Goal: Task Accomplishment & Management: Manage account settings

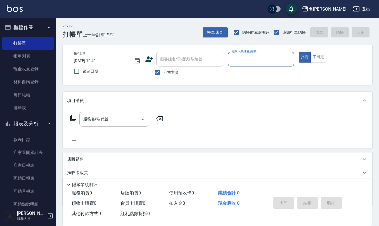
click at [299, 52] on button "指定" at bounding box center [305, 57] width 12 height 11
type button "true"
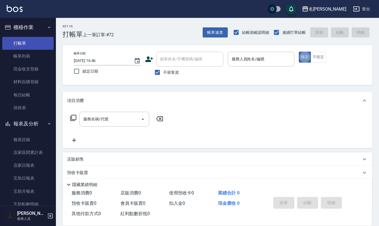
drag, startPoint x: 23, startPoint y: 54, endPoint x: 29, endPoint y: 44, distance: 12.4
click at [23, 54] on link "帳單列表" at bounding box center [27, 56] width 51 height 13
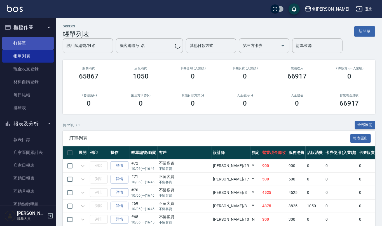
click at [29, 44] on link "打帳單" at bounding box center [27, 43] width 51 height 13
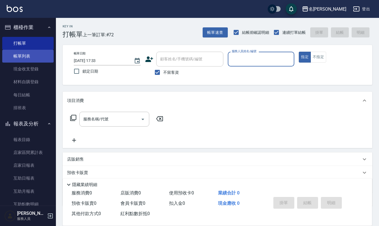
click at [26, 58] on link "帳單列表" at bounding box center [27, 56] width 51 height 13
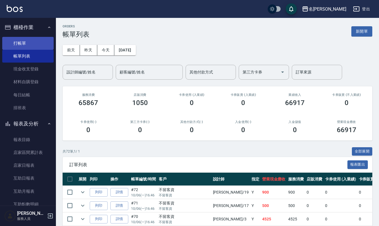
click at [34, 43] on link "打帳單" at bounding box center [27, 43] width 51 height 13
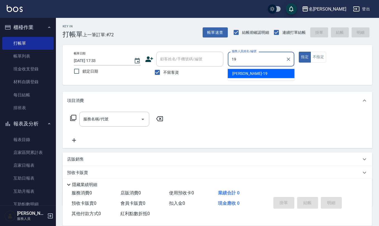
type input "[PERSON_NAME]-19"
type button "true"
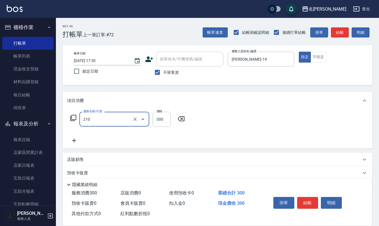
type input "[PERSON_NAME]洗髮精(210)"
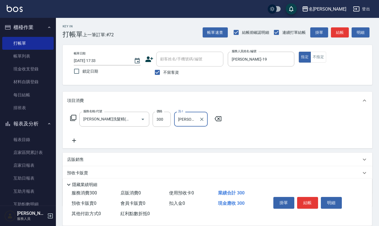
type input "[PERSON_NAME]-20"
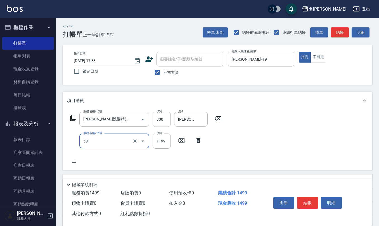
type input "染髮(501)"
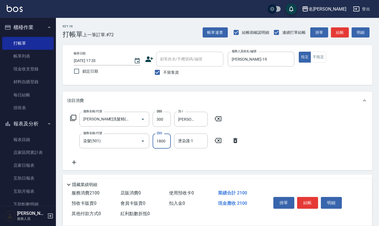
type input "1800"
type input "[PERSON_NAME]-20"
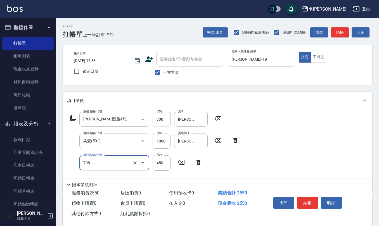
type input "松島舞鶴450(708)"
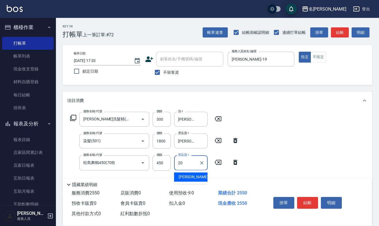
type input "[PERSON_NAME]-20"
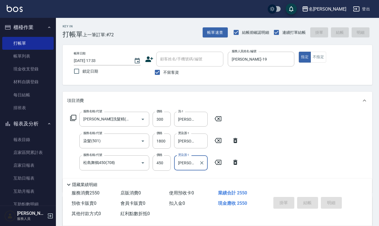
type input "[DATE] 17:55"
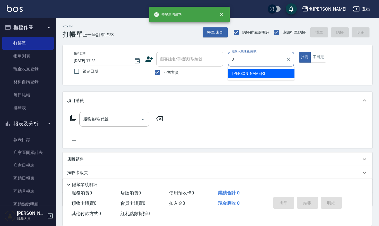
type input "[PERSON_NAME]-3"
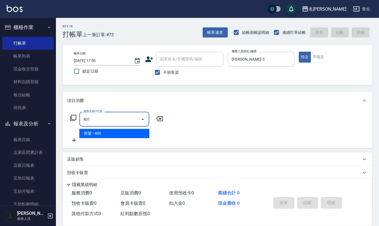
type input "剪髮(401)"
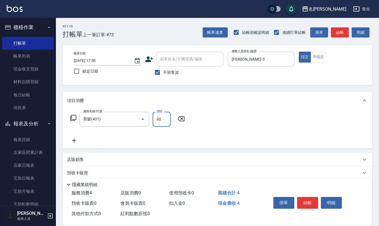
type input "400"
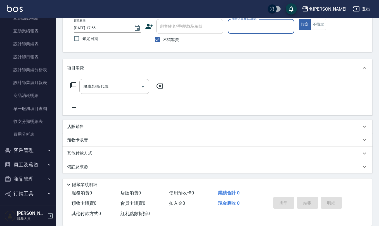
scroll to position [188, 0]
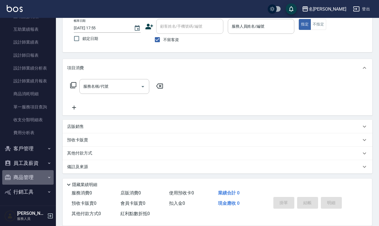
click at [39, 176] on button "商品管理" at bounding box center [27, 177] width 51 height 15
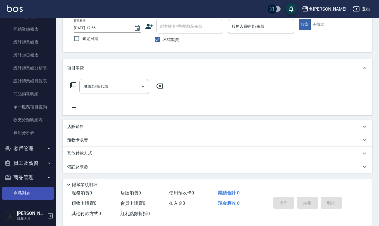
click at [29, 195] on link "商品列表" at bounding box center [27, 193] width 51 height 13
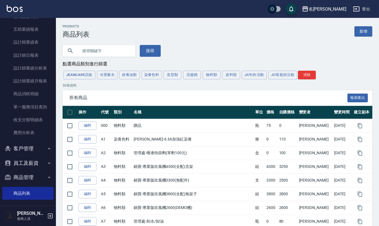
click at [120, 53] on input "text" at bounding box center [104, 50] width 53 height 15
type input "迷"
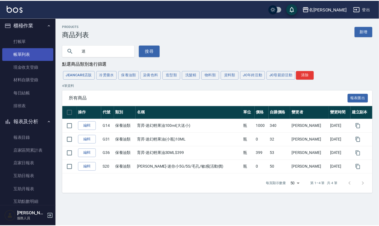
scroll to position [1, 0]
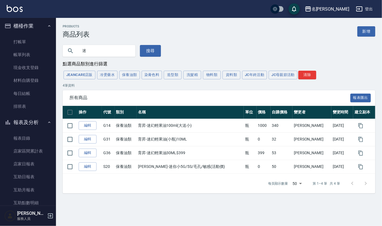
click at [25, 33] on ul "打帳單 帳單列表 現金收支登錄 材料自購登錄 每日結帳 排班表" at bounding box center [27, 74] width 51 height 82
click at [17, 49] on link "帳單列表" at bounding box center [27, 54] width 51 height 13
click at [24, 39] on link "打帳單" at bounding box center [27, 42] width 51 height 13
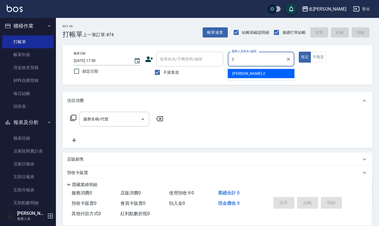
type input "[PERSON_NAME]-2"
type button "true"
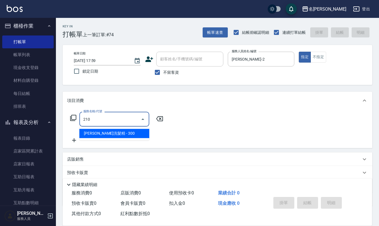
type input "[PERSON_NAME]洗髮精(210)"
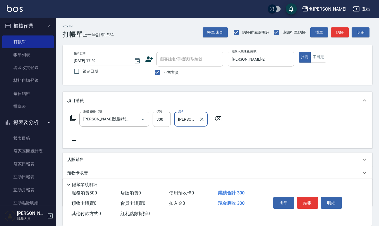
type input "[PERSON_NAME]-20"
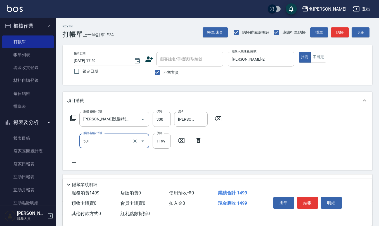
type input "染髮(501)"
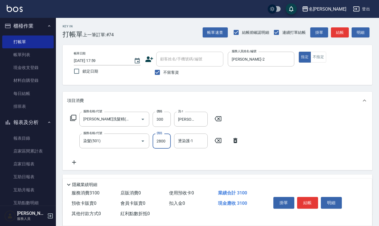
type input "2800"
type input "[PERSON_NAME]-20"
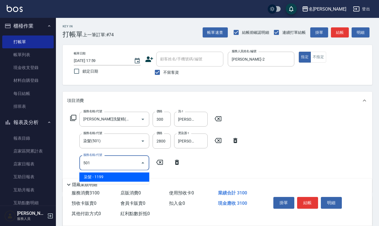
type input "501"
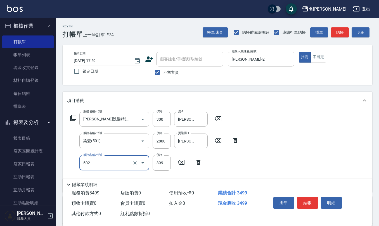
type input "挑染5束399(502)"
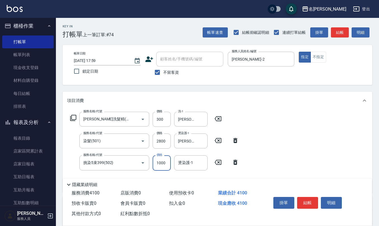
type input "1000"
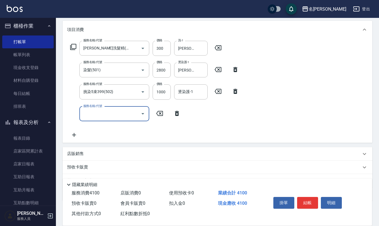
scroll to position [74, 0]
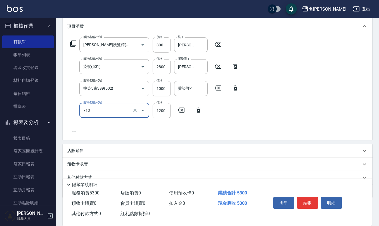
type input "水樣結構式1200(713)"
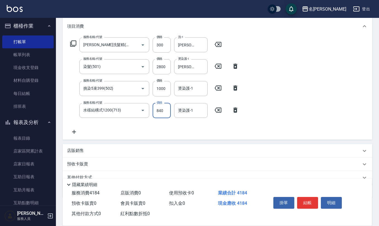
type input "840"
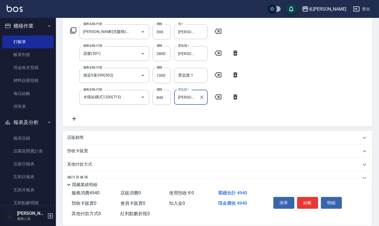
scroll to position [98, 0]
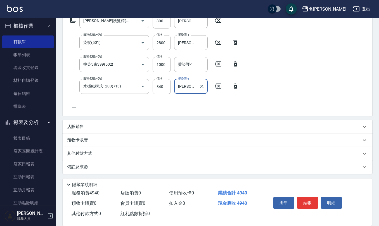
type input "[PERSON_NAME]-20"
click at [76, 126] on p "店販銷售" at bounding box center [75, 127] width 17 height 6
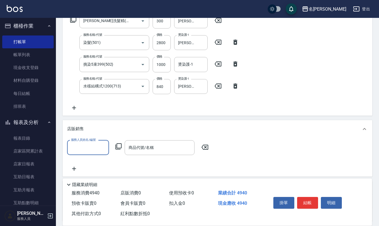
scroll to position [0, 0]
type input "[PERSON_NAME]-2"
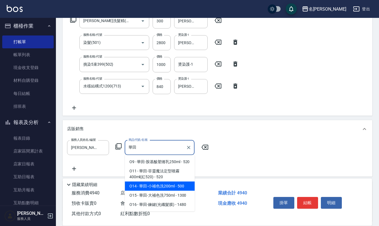
type input "華田-小補色洗200ml"
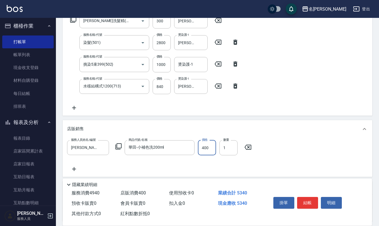
type input "400"
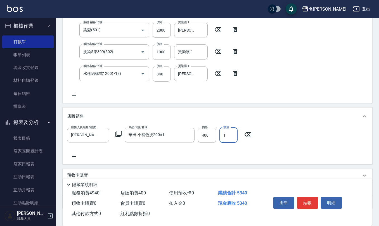
scroll to position [109, 0]
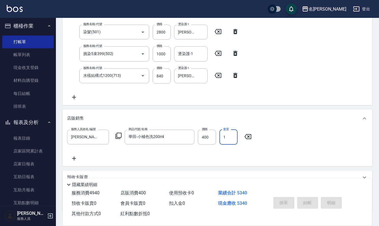
type input "[DATE] 18:18"
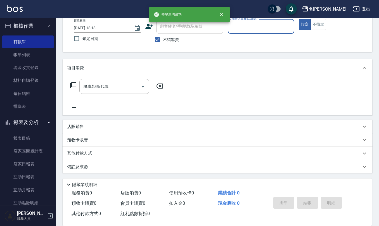
scroll to position [0, 0]
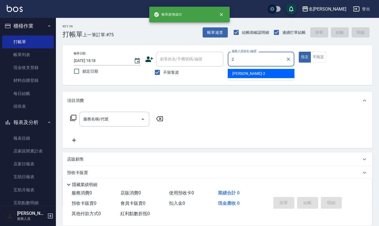
type input "[PERSON_NAME]-2"
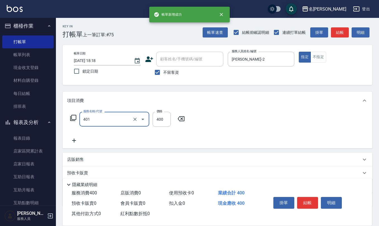
type input "剪髮(401)"
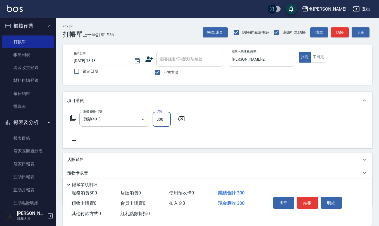
type input "300"
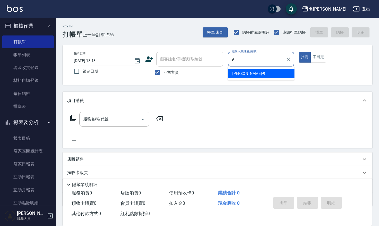
type input "[PERSON_NAME]-9"
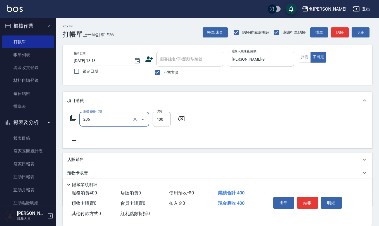
type input "健康洗(206)"
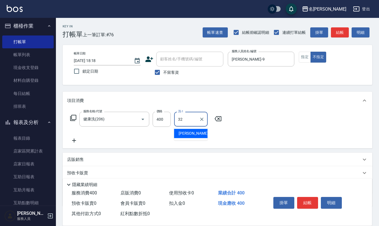
type input "[PERSON_NAME]-32"
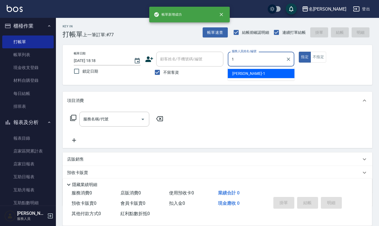
type input "[PERSON_NAME]1"
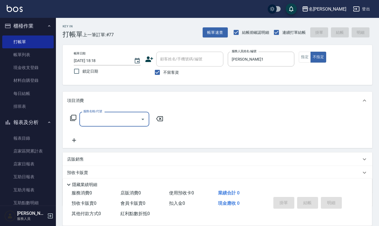
type input "0"
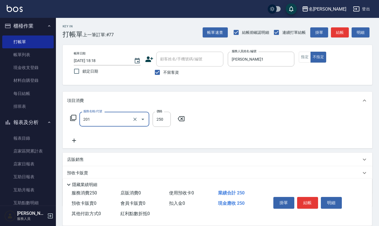
type input "洗髮(201)"
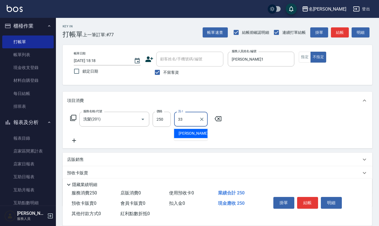
type input "[PERSON_NAME]-33"
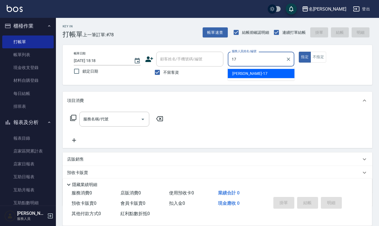
type input "[PERSON_NAME]-17"
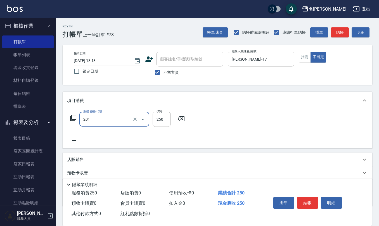
type input "洗髮(201)"
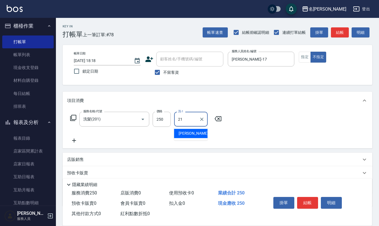
type input "[PERSON_NAME]-21"
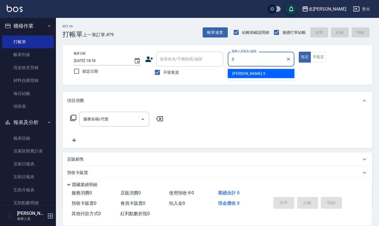
type input "[PERSON_NAME]-3"
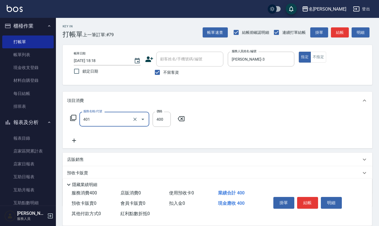
type input "剪髮(401)"
type input "300"
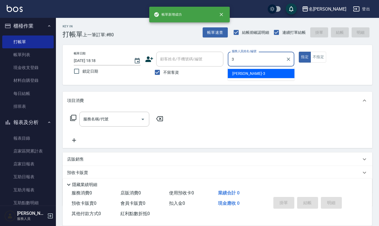
type input "[PERSON_NAME]-3"
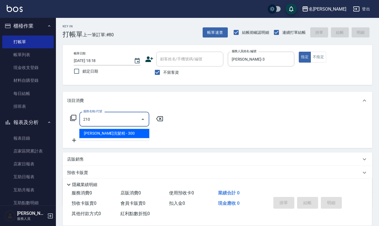
type input "[PERSON_NAME]洗髮精(210)"
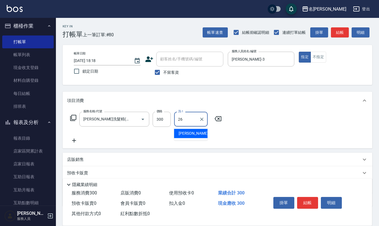
type input "[PERSON_NAME]-26"
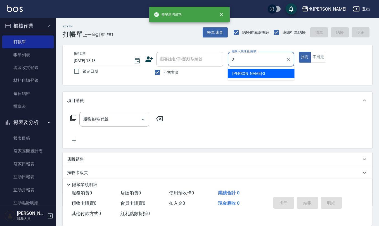
type input "[PERSON_NAME]-3"
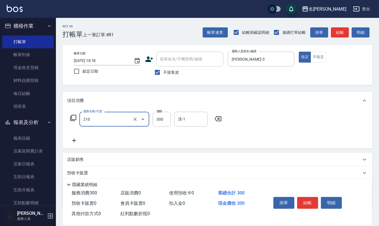
type input "[PERSON_NAME]洗髮精(210)"
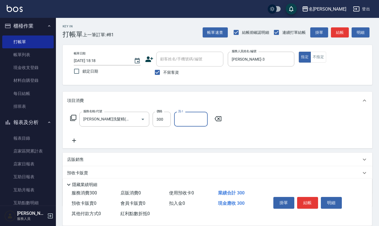
type input "3"
type input "[PERSON_NAME]-23"
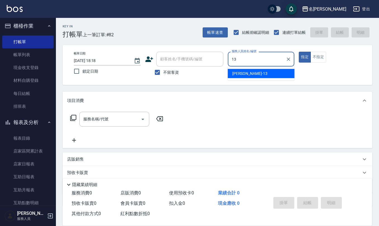
type input "[PERSON_NAME]-13"
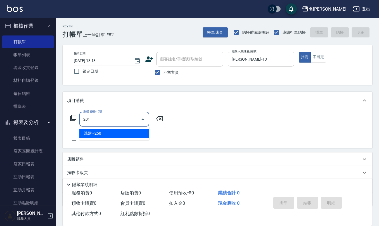
type input "洗髮(201)"
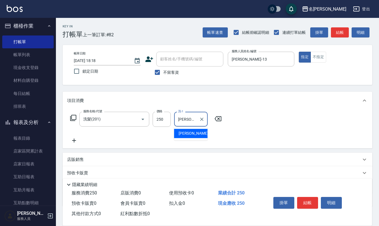
type input "[PERSON_NAME]-24"
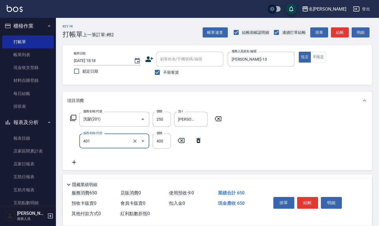
type input "剪髮(401)"
type input "250"
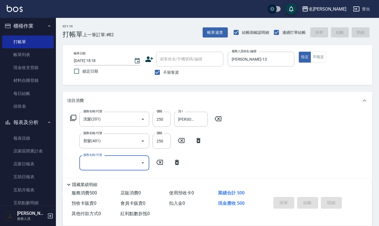
type input "[DATE] 18:19"
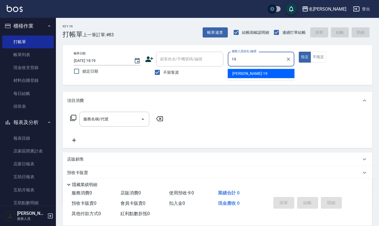
type input "[PERSON_NAME]-19"
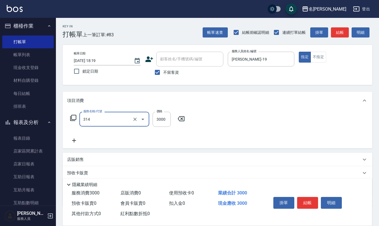
type input "CYA水質感2500UP(314)"
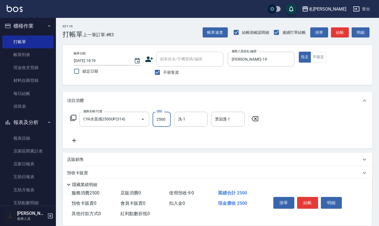
type input "2500"
type input "[PERSON_NAME]-20"
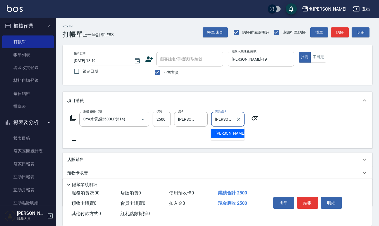
type input "[PERSON_NAME]-20"
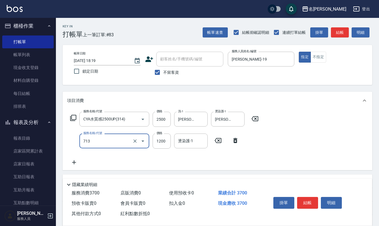
type input "水樣結構式1200(713)"
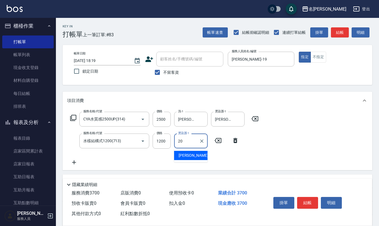
type input "[PERSON_NAME]-20"
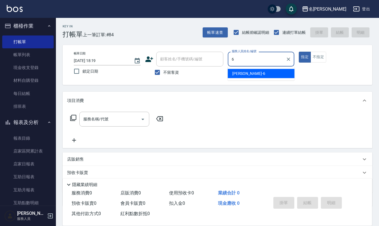
type input "[PERSON_NAME]-6"
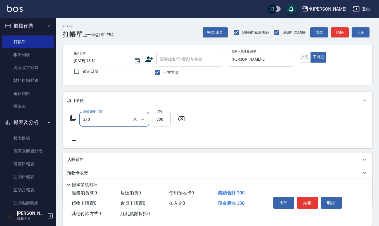
type input "[PERSON_NAME]洗髮精(210)"
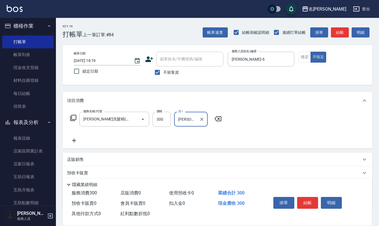
type input "[PERSON_NAME]-24"
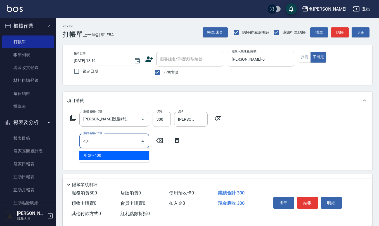
type input "剪髮(401)"
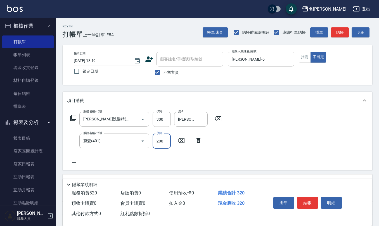
type input "200"
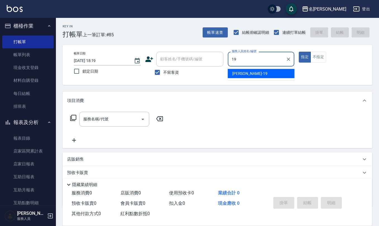
type input "[PERSON_NAME]-19"
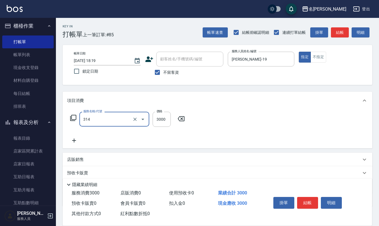
type input "CYA水質感2500UP(314)"
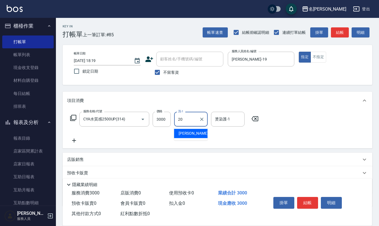
type input "[PERSON_NAME]-20"
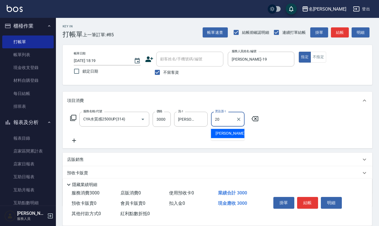
type input "[PERSON_NAME]-20"
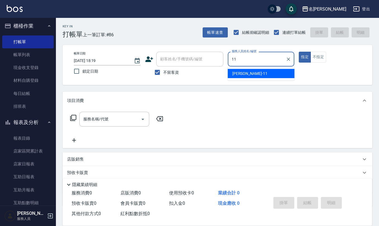
type input "[PERSON_NAME]橙-11"
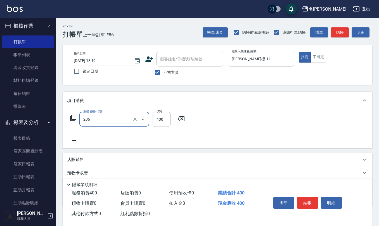
type input "健康洗(206)"
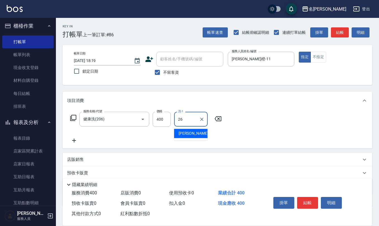
type input "[PERSON_NAME]-26"
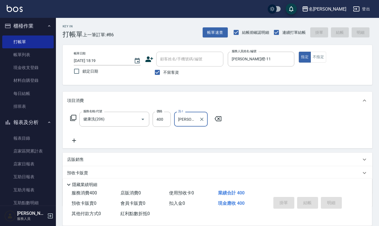
type input "[DATE] 18:20"
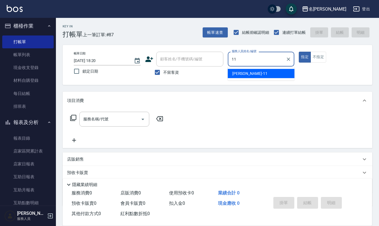
type input "[PERSON_NAME]橙-11"
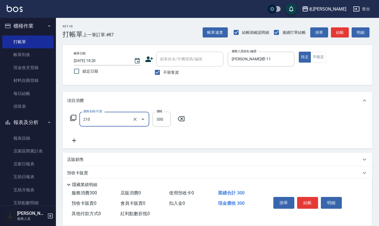
type input "[PERSON_NAME]洗髮精(210)"
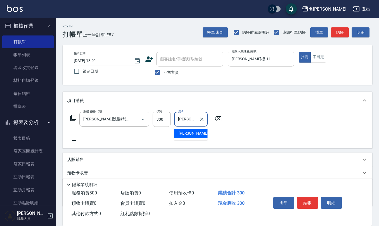
type input "[PERSON_NAME]橙-11"
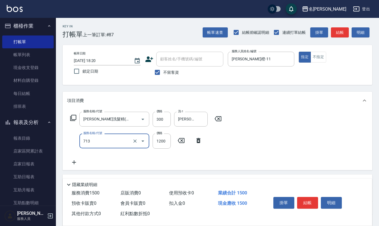
type input "水樣結構式1200(713)"
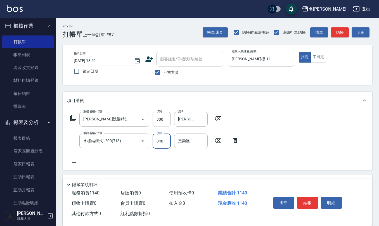
type input "840"
type input "[PERSON_NAME]橙-11"
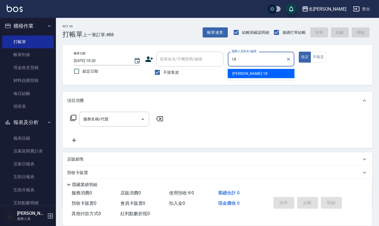
type input "[PERSON_NAME]-18"
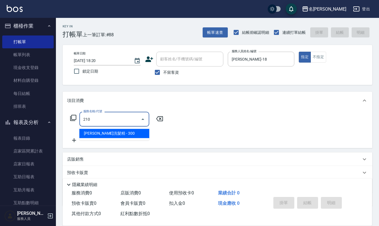
type input "[PERSON_NAME]洗髮精(210)"
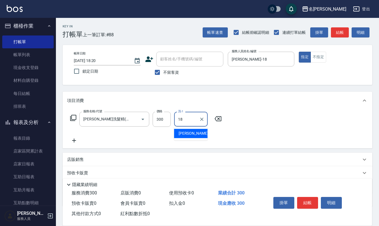
type input "[PERSON_NAME]-18"
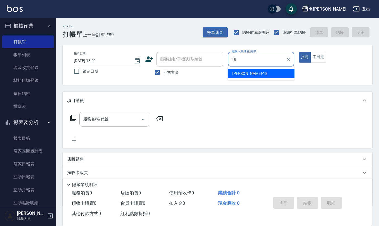
type input "[PERSON_NAME]-18"
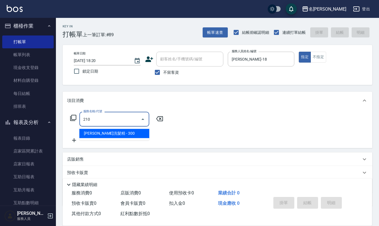
type input "[PERSON_NAME]洗髮精(210)"
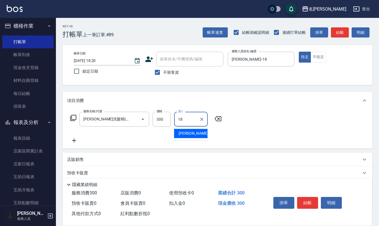
type input "[PERSON_NAME]-18"
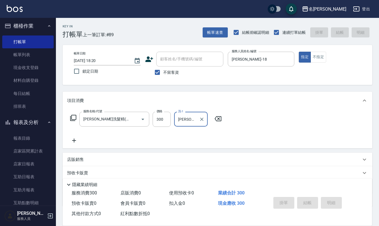
type input "[DATE] 18:21"
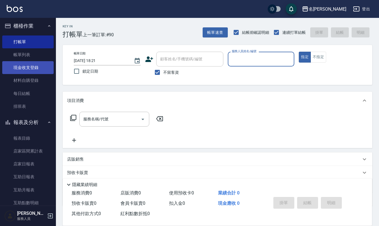
click at [30, 69] on link "現金收支登錄" at bounding box center [27, 67] width 51 height 13
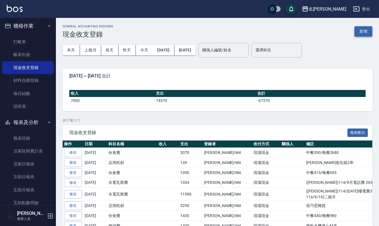
click at [364, 29] on button "新增" at bounding box center [364, 31] width 18 height 10
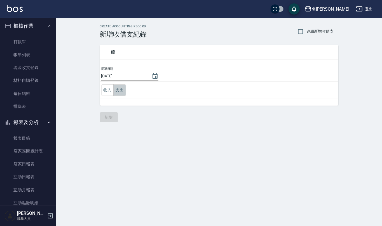
click at [123, 88] on button "支出" at bounding box center [119, 89] width 13 height 11
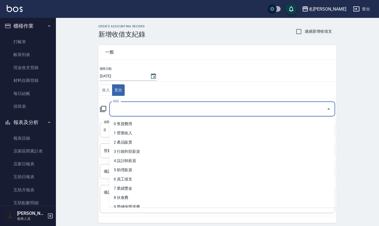
click at [127, 112] on input "科目" at bounding box center [218, 109] width 213 height 10
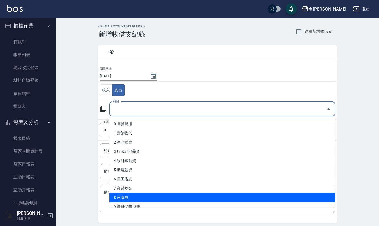
click at [139, 198] on li "8 伙食費" at bounding box center [222, 197] width 226 height 9
type input "8 伙食費"
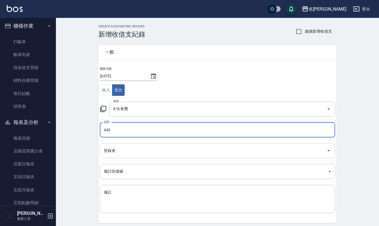
type input "440"
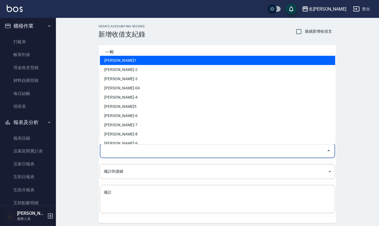
click at [153, 152] on input "登錄者" at bounding box center [213, 151] width 222 height 10
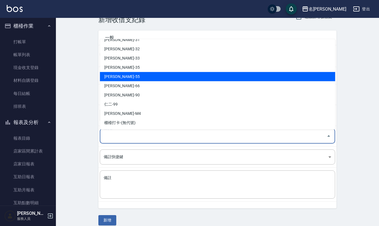
scroll to position [21, 0]
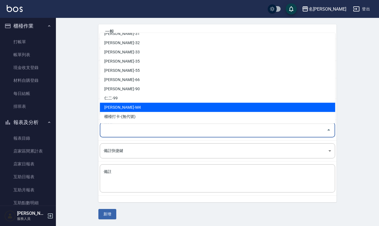
click at [128, 103] on li "[PERSON_NAME]-M4" at bounding box center [217, 107] width 235 height 9
type input "[PERSON_NAME]-M4"
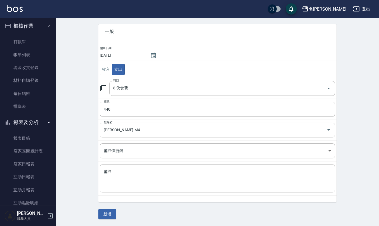
click at [130, 188] on div "x 備註" at bounding box center [217, 178] width 235 height 28
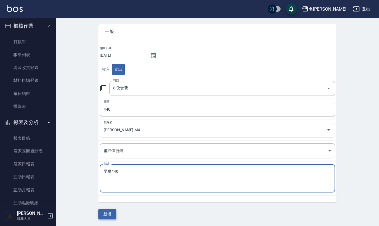
type textarea "早餐440"
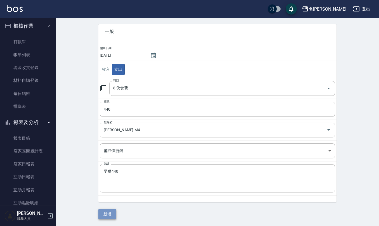
click at [110, 216] on button "新增" at bounding box center [107, 214] width 18 height 10
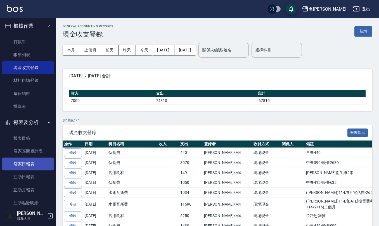
click at [31, 159] on link "店家日報表" at bounding box center [27, 164] width 51 height 13
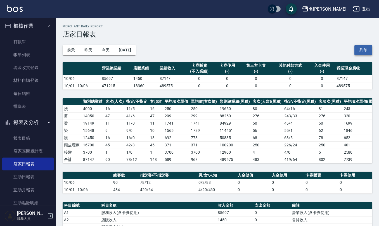
click at [365, 50] on button "列印" at bounding box center [364, 50] width 18 height 10
click at [33, 176] on link "互助日報表" at bounding box center [27, 177] width 51 height 13
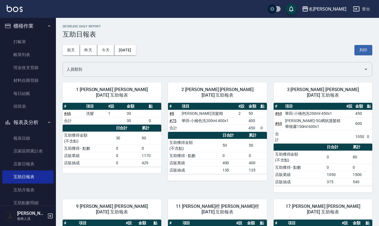
click at [166, 67] on input "人員類別" at bounding box center [213, 70] width 296 height 10
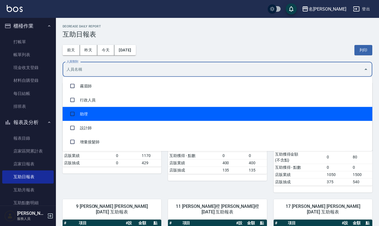
click at [148, 116] on li "助理" at bounding box center [218, 114] width 310 height 14
checkbox input "true"
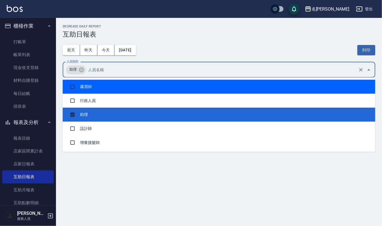
click at [239, 27] on h2 "Decrease Daily Report" at bounding box center [219, 27] width 312 height 4
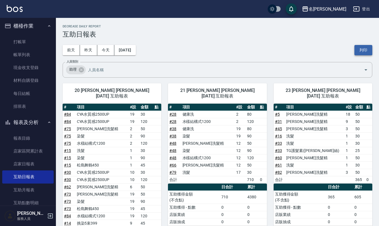
click at [366, 52] on button "列印" at bounding box center [364, 50] width 18 height 10
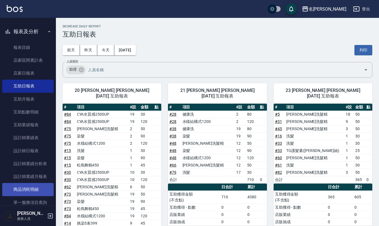
scroll to position [113, 0]
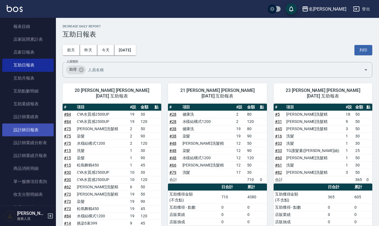
click at [21, 129] on link "設計師日報表" at bounding box center [27, 130] width 51 height 13
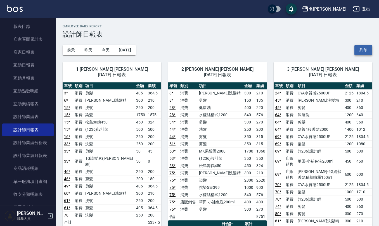
click at [365, 45] on button "列印" at bounding box center [364, 50] width 18 height 10
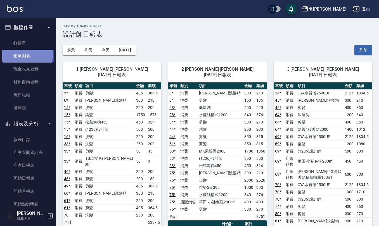
click at [22, 53] on link "帳單列表" at bounding box center [27, 56] width 51 height 13
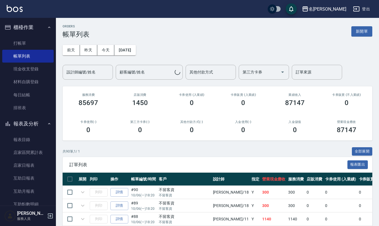
click at [93, 74] on input "設計師編號/姓名" at bounding box center [87, 72] width 45 height 10
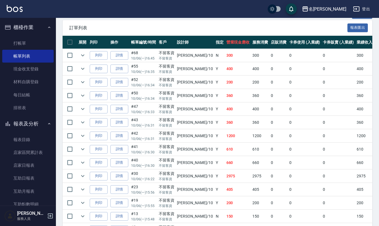
scroll to position [149, 0]
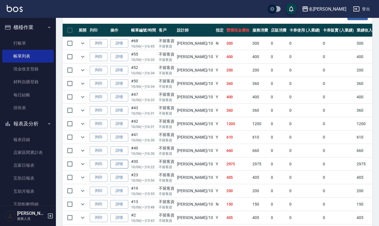
type input "[PERSON_NAME]-10"
click at [120, 167] on link "詳情" at bounding box center [119, 164] width 18 height 9
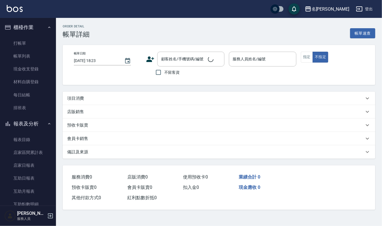
type input "[DATE] 16:22"
checkbox input "true"
type input "[PERSON_NAME]-10"
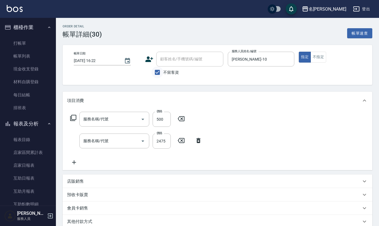
type input "(1236)設計師(703)"
type input "CYA水質感2500UP(314)"
drag, startPoint x: 155, startPoint y: 77, endPoint x: 175, endPoint y: 62, distance: 24.7
click at [156, 77] on input "不留客資" at bounding box center [158, 73] width 12 height 12
checkbox input "false"
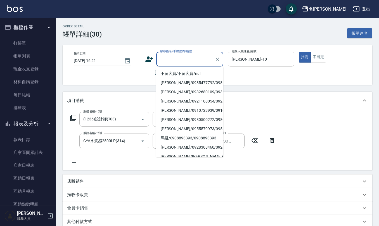
click at [182, 57] on input "顧客姓名/手機號碼/編號" at bounding box center [186, 59] width 54 height 10
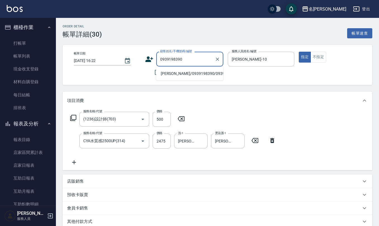
drag, startPoint x: 190, startPoint y: 73, endPoint x: 187, endPoint y: 81, distance: 8.2
click at [189, 73] on li "[PERSON_NAME]/0939198390/0939198390" at bounding box center [189, 73] width 67 height 9
type input "[PERSON_NAME]/0939198390/0939198390"
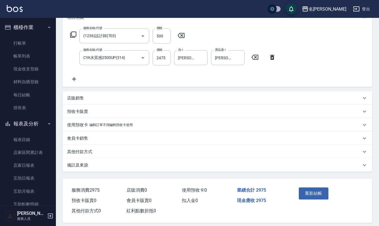
scroll to position [88, 0]
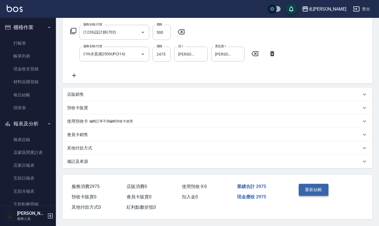
click at [313, 187] on button "重新結帳" at bounding box center [314, 190] width 30 height 12
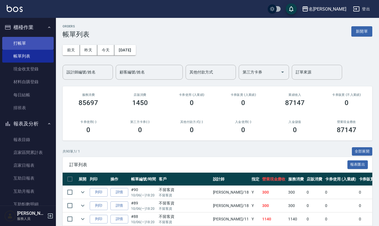
click at [27, 44] on link "打帳單" at bounding box center [27, 43] width 51 height 13
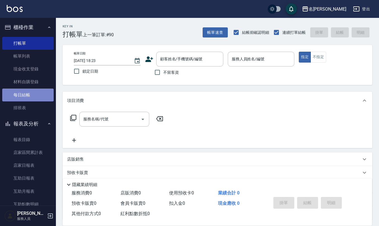
click at [36, 91] on link "每日結帳" at bounding box center [27, 95] width 51 height 13
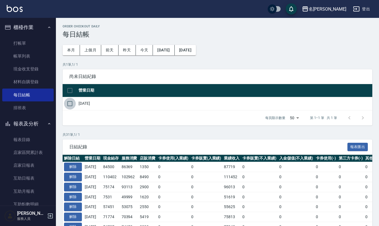
click at [67, 107] on input "checkbox" at bounding box center [70, 104] width 12 height 12
checkbox input "true"
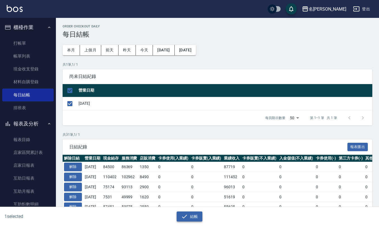
click at [191, 216] on button "結帳" at bounding box center [190, 217] width 26 height 10
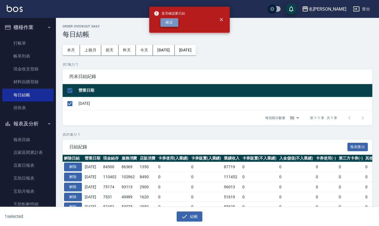
click at [172, 22] on button "確定" at bounding box center [169, 22] width 18 height 9
checkbox input "false"
